Goal: Information Seeking & Learning: Understand process/instructions

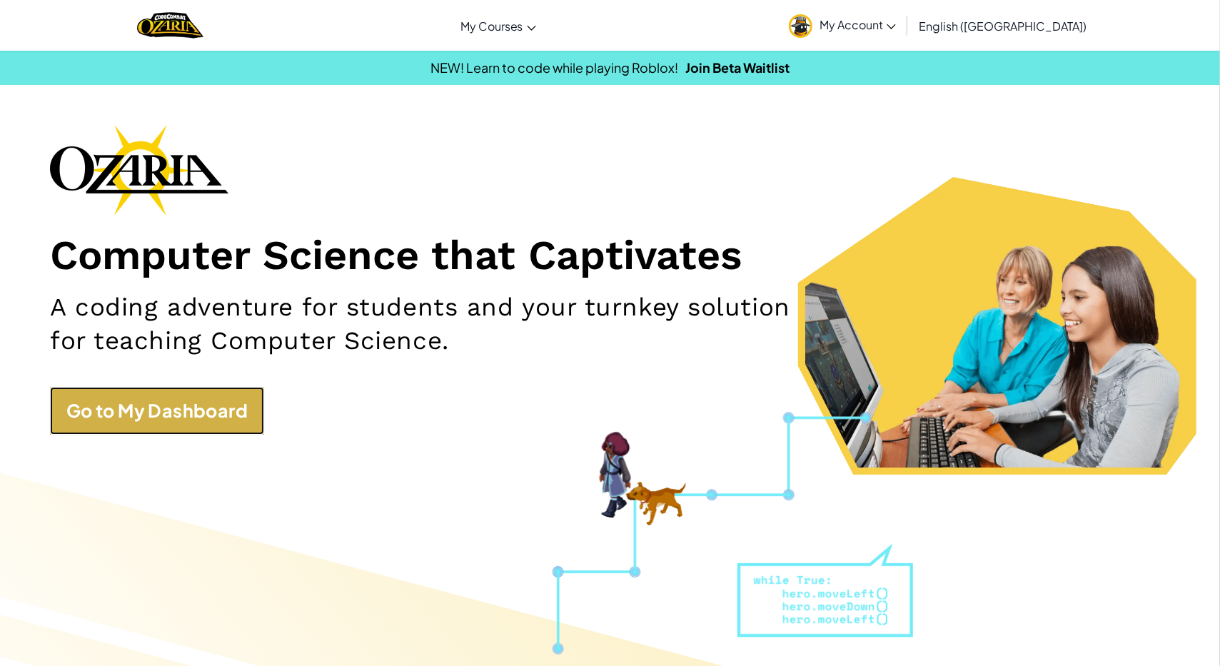
click at [225, 423] on link "Go to My Dashboard" at bounding box center [157, 411] width 214 height 49
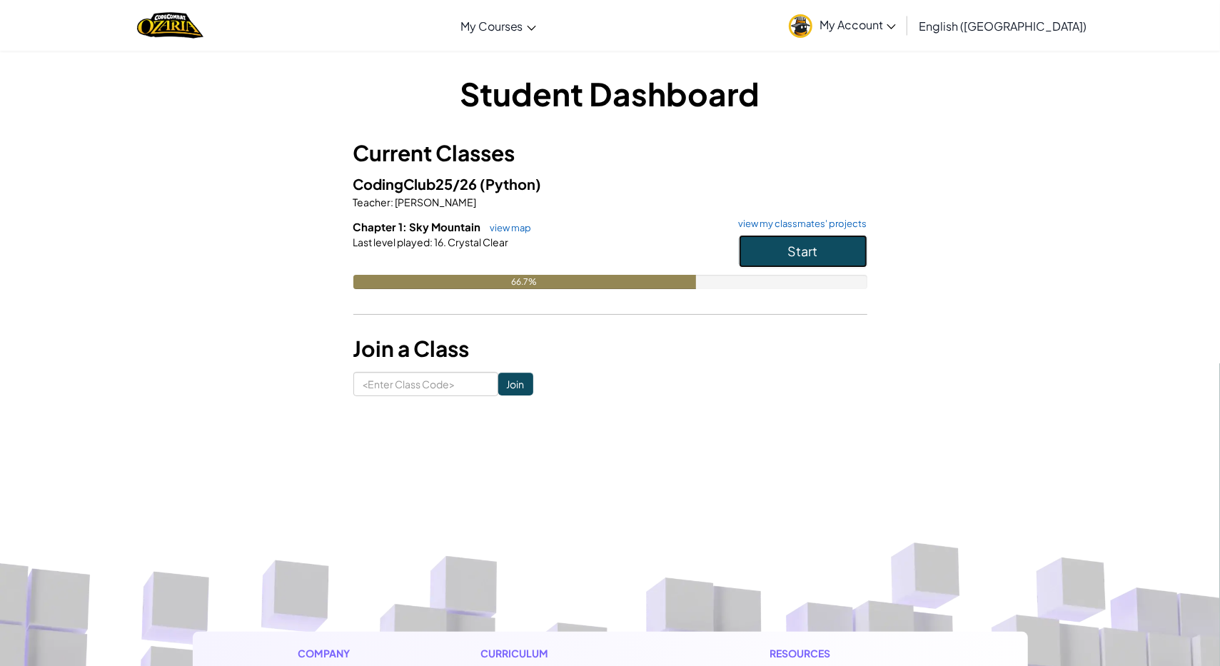
click at [811, 249] on span "Start" at bounding box center [803, 251] width 30 height 16
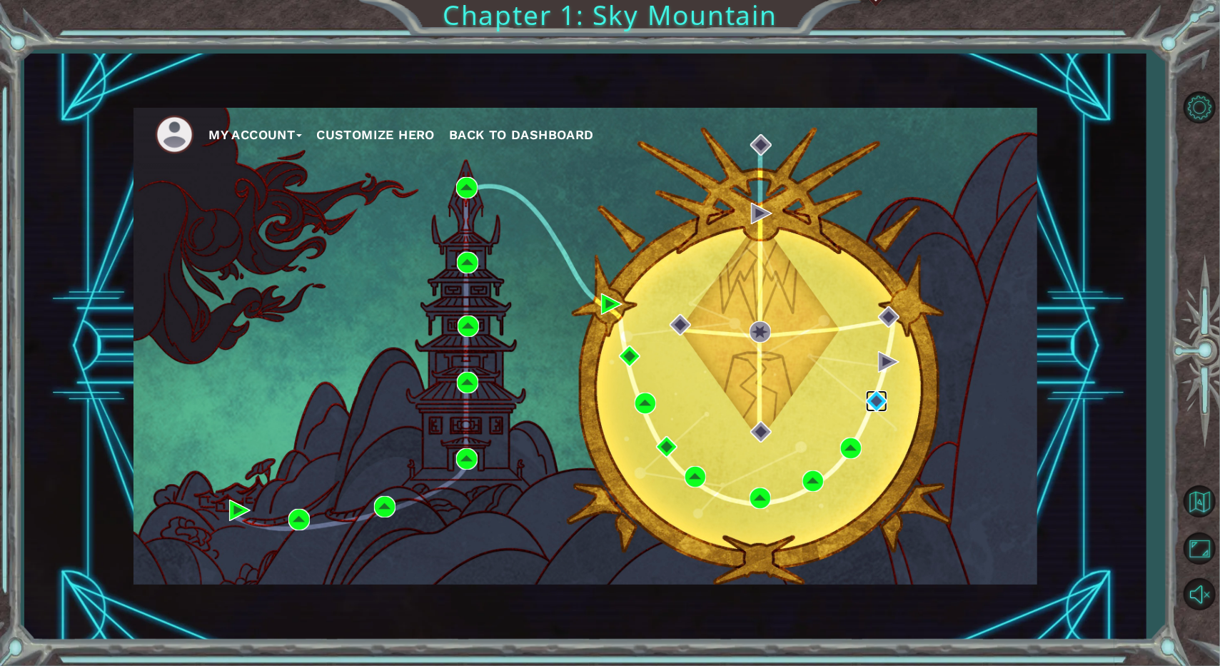
click at [880, 398] on img at bounding box center [876, 401] width 21 height 21
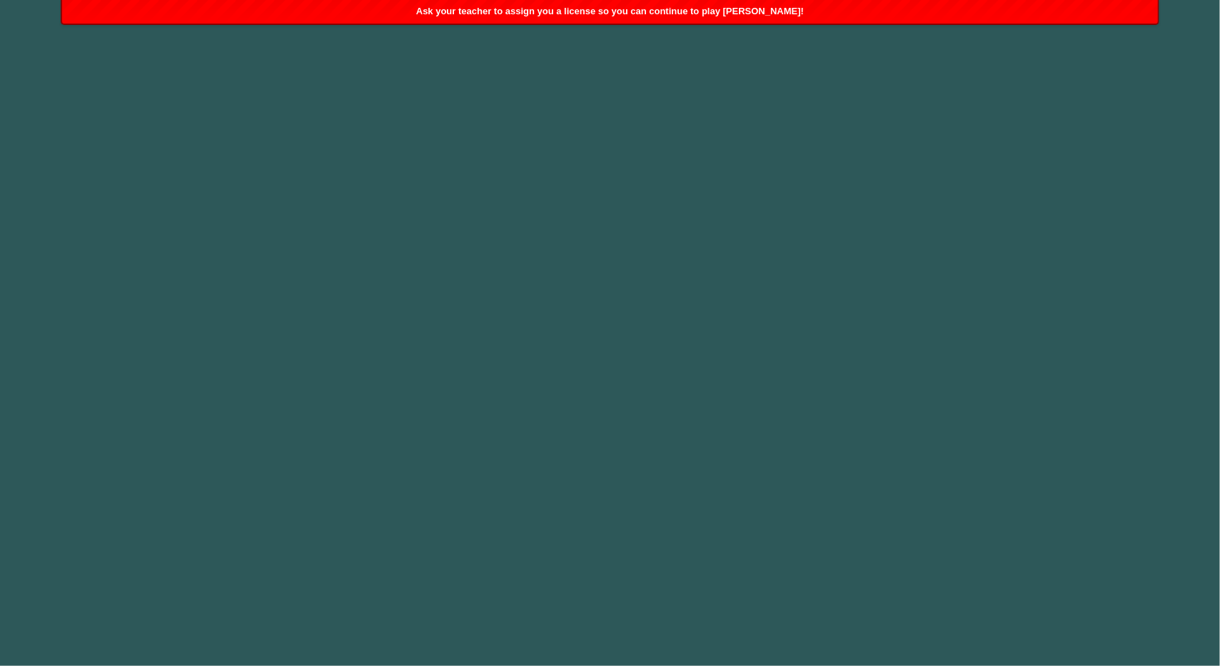
click at [462, 11] on span "Ask your teacher to assign you a license so you can continue to play [PERSON_NA…" at bounding box center [610, 11] width 388 height 11
